Goal: Task Accomplishment & Management: Complete application form

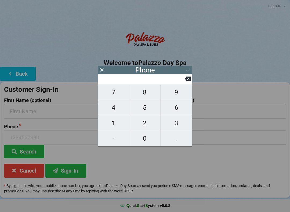
scroll to position [1, 0]
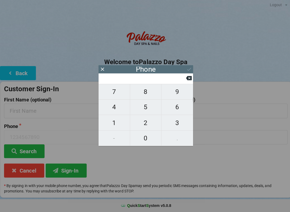
click at [151, 109] on span "5" at bounding box center [145, 107] width 31 height 11
type input "5"
click at [147, 96] on span "8" at bounding box center [145, 92] width 31 height 11
type input "58"
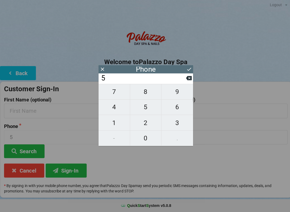
type input "58"
click at [148, 113] on span "5" at bounding box center [145, 107] width 31 height 11
type input "585"
click at [146, 96] on span "8" at bounding box center [145, 92] width 31 height 11
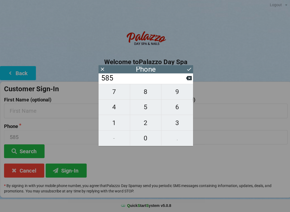
type input "5858"
click at [119, 111] on span "4" at bounding box center [113, 107] width 31 height 11
type input "58584"
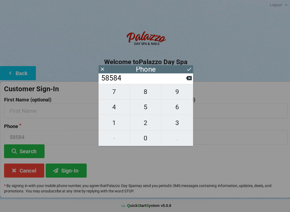
click at [116, 95] on span "7" at bounding box center [113, 92] width 31 height 11
type input "585847"
click at [116, 125] on span "1" at bounding box center [113, 123] width 31 height 11
type input "5858471"
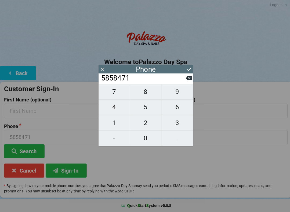
click at [185, 81] on icon at bounding box center [188, 79] width 6 height 6
click at [185, 81] on input "585847" at bounding box center [142, 79] width 85 height 9
click at [184, 79] on input "585847" at bounding box center [142, 79] width 85 height 9
click at [186, 81] on icon at bounding box center [188, 79] width 6 height 6
click at [187, 81] on icon at bounding box center [188, 79] width 6 height 4
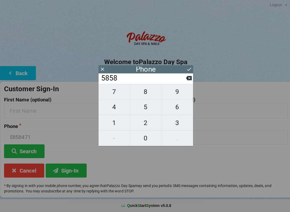
click at [186, 83] on button at bounding box center [188, 78] width 6 height 7
type input "585"
click at [117, 107] on span "4" at bounding box center [113, 107] width 31 height 11
type input "5854"
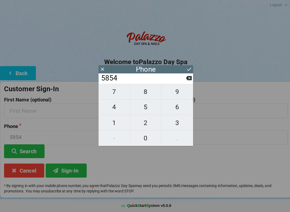
click at [118, 122] on span "1" at bounding box center [113, 123] width 31 height 11
type input "58541"
click at [147, 109] on span "5" at bounding box center [145, 107] width 31 height 11
type input "585415"
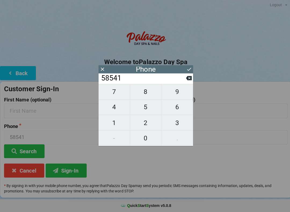
type input "585415"
click at [177, 95] on span "9" at bounding box center [176, 92] width 31 height 11
type input "5854159"
click at [144, 110] on span "5" at bounding box center [145, 107] width 31 height 11
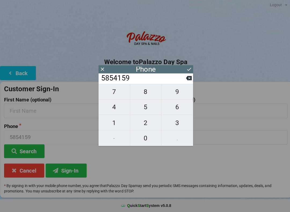
type input "58541595"
click at [146, 138] on span "0" at bounding box center [145, 138] width 31 height 11
type input "585415950"
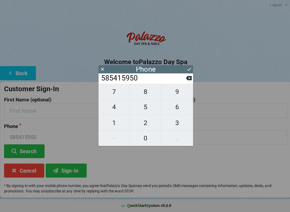
click at [176, 93] on span "9" at bounding box center [176, 92] width 31 height 11
type input "5854159509"
click at [103, 69] on icon at bounding box center [102, 70] width 6 height 6
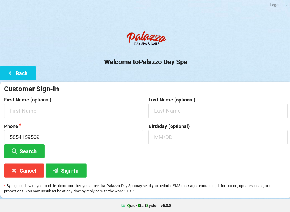
click at [31, 167] on button "Cancel" at bounding box center [24, 171] width 40 height 14
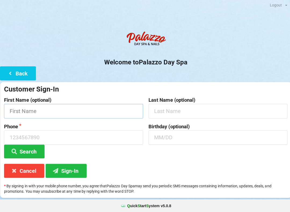
click at [29, 109] on input "text" at bounding box center [73, 111] width 139 height 14
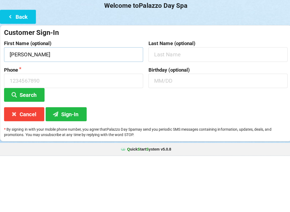
type input "[PERSON_NAME]"
click at [177, 104] on input "text" at bounding box center [217, 111] width 139 height 14
type input "[PERSON_NAME]"
click at [182, 131] on input "text" at bounding box center [217, 138] width 139 height 14
type input "052863"
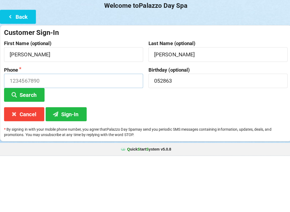
click at [36, 131] on input at bounding box center [73, 138] width 139 height 14
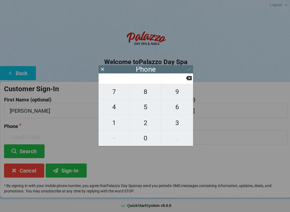
click at [147, 94] on span "8" at bounding box center [145, 92] width 31 height 11
type input "8"
click at [147, 110] on span "5" at bounding box center [145, 107] width 31 height 11
type input "85"
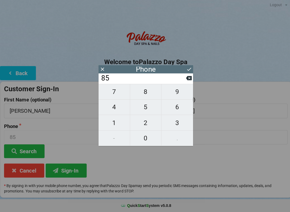
click at [187, 79] on icon at bounding box center [188, 79] width 6 height 4
type input "8"
click at [188, 80] on icon at bounding box center [188, 79] width 6 height 4
click at [147, 109] on span "5" at bounding box center [145, 107] width 31 height 11
type input "5"
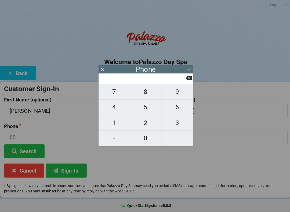
type input "5"
click at [146, 93] on span "8" at bounding box center [145, 92] width 31 height 11
type input "58"
click at [148, 109] on span "5" at bounding box center [145, 107] width 31 height 11
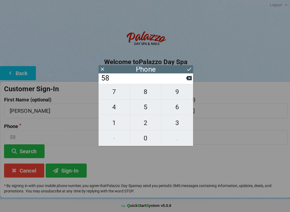
type input "585"
click at [117, 108] on span "4" at bounding box center [113, 107] width 31 height 11
type input "5854"
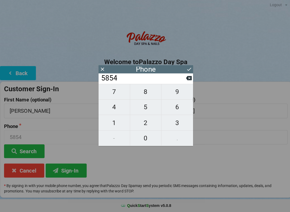
click at [120, 120] on span "1" at bounding box center [113, 123] width 31 height 11
type input "58541"
click at [148, 108] on span "5" at bounding box center [145, 107] width 31 height 11
type input "585415"
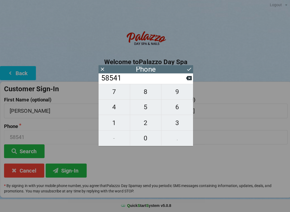
type input "585415"
click at [179, 95] on span "9" at bounding box center [176, 92] width 31 height 11
type input "5854159"
click at [143, 110] on span "5" at bounding box center [145, 107] width 31 height 11
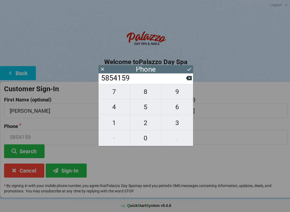
type input "58541595"
click at [147, 139] on span "0" at bounding box center [145, 138] width 31 height 11
type input "585415950"
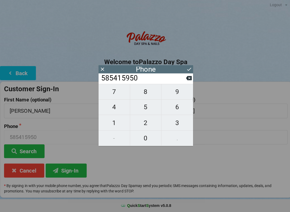
click at [175, 94] on span "9" at bounding box center [176, 92] width 31 height 11
type input "5854159509"
click at [72, 168] on button "Sign-In" at bounding box center [65, 171] width 41 height 14
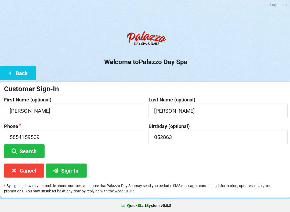
click at [66, 169] on button "Sign-In" at bounding box center [65, 171] width 41 height 14
click at [186, 134] on input "052863" at bounding box center [217, 138] width 139 height 14
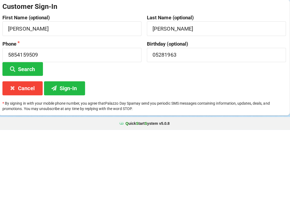
click at [69, 164] on button "Sign-In" at bounding box center [65, 171] width 41 height 14
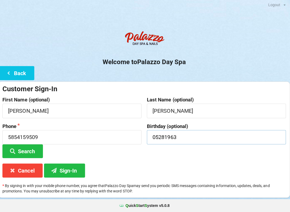
click at [155, 137] on input "05281963" at bounding box center [217, 138] width 139 height 14
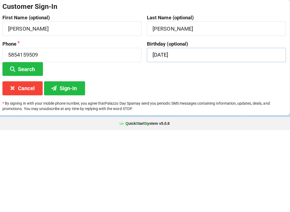
type input "[DATE]"
click at [68, 164] on button "Sign-In" at bounding box center [65, 171] width 41 height 14
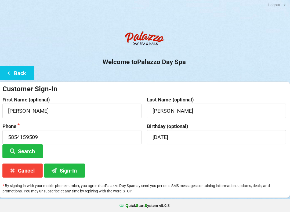
click at [76, 170] on button "Sign-In" at bounding box center [65, 171] width 41 height 14
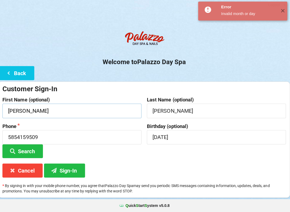
click at [81, 107] on input "[PERSON_NAME]" at bounding box center [73, 111] width 139 height 14
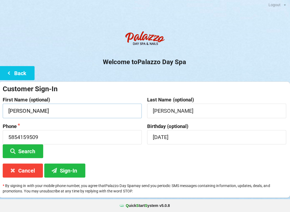
click at [96, 107] on input "[PERSON_NAME]" at bounding box center [73, 111] width 139 height 14
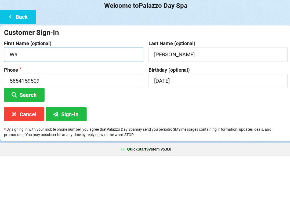
type input "W"
type input "Zeena"
click at [197, 104] on input "[PERSON_NAME]" at bounding box center [217, 111] width 139 height 14
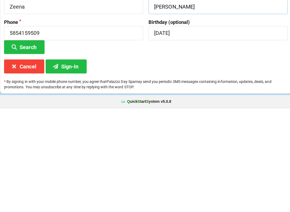
type input "[PERSON_NAME]"
click at [31, 164] on button "Cancel" at bounding box center [24, 171] width 40 height 14
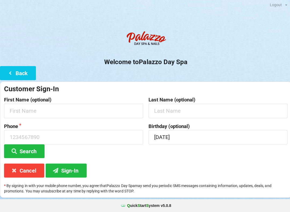
click at [32, 171] on button "Cancel" at bounding box center [24, 171] width 40 height 14
click at [25, 175] on button "Cancel" at bounding box center [24, 171] width 40 height 14
click at [25, 174] on button "Cancel" at bounding box center [24, 171] width 40 height 14
click at [28, 176] on button "Cancel" at bounding box center [24, 171] width 40 height 14
click at [34, 175] on button "Cancel" at bounding box center [24, 171] width 40 height 14
